Goal: Understand process/instructions: Learn how to perform a task or action

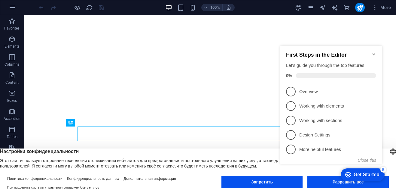
click div "checkmark Get Started 5 First Steps in the Editor Let's guide you through the t…"
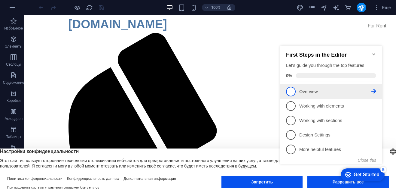
click at [308, 89] on p "Overview - incomplete" at bounding box center [336, 91] width 72 height 6
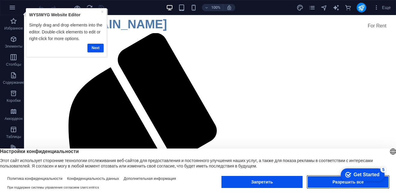
drag, startPoint x: 320, startPoint y: 184, endPoint x: 296, endPoint y: 169, distance: 27.9
click at [320, 184] on button "Разрешить всё" at bounding box center [349, 182] width 82 height 12
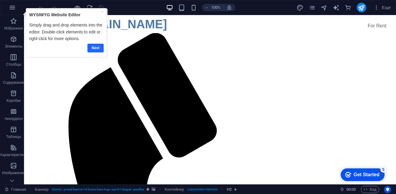
click at [95, 46] on link "Next" at bounding box center [95, 48] width 16 height 9
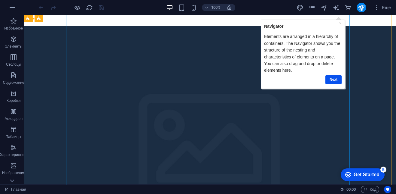
scroll to position [541, 0]
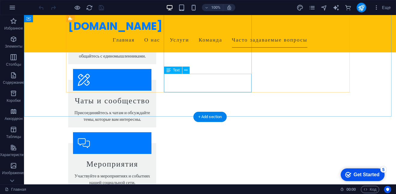
scroll to position [812, 0]
